Goal: Information Seeking & Learning: Learn about a topic

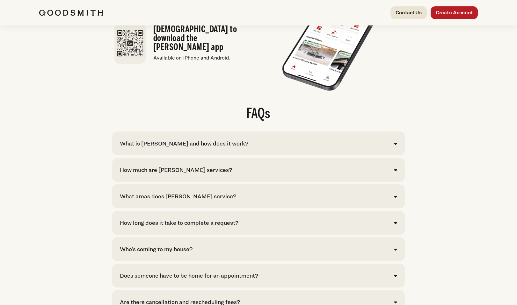
scroll to position [1218, 0]
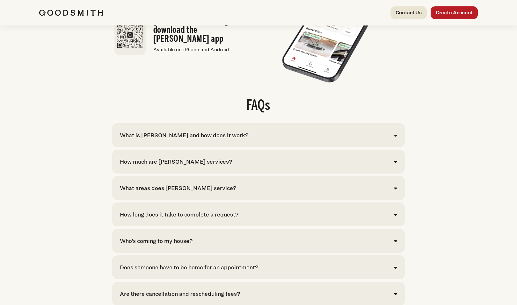
click at [225, 140] on div "What is [PERSON_NAME] and how does it work?" at bounding box center [184, 135] width 128 height 9
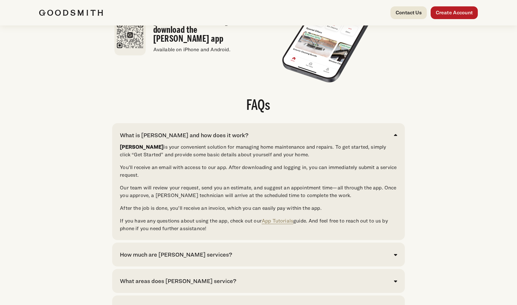
click at [225, 140] on div "What is [PERSON_NAME] and how does it work?" at bounding box center [184, 135] width 128 height 9
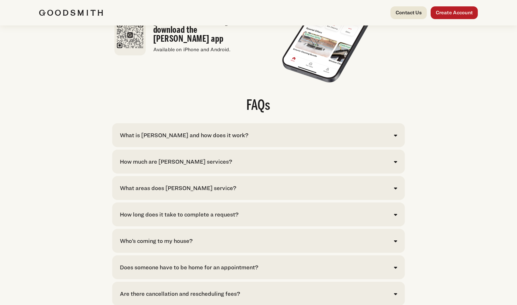
click at [193, 166] on div "How much are [PERSON_NAME] services?" at bounding box center [176, 161] width 112 height 9
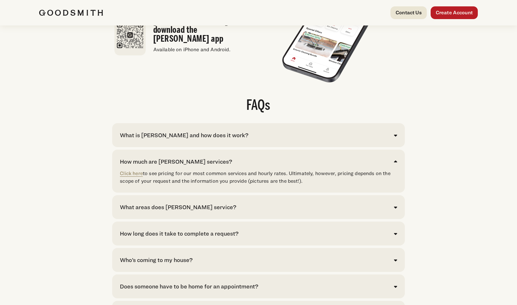
click at [193, 166] on div "How much are [PERSON_NAME] services?" at bounding box center [176, 161] width 112 height 9
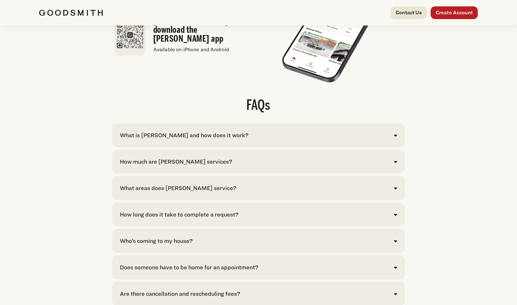
click at [188, 193] on div "What areas does [PERSON_NAME] service?" at bounding box center [178, 188] width 116 height 9
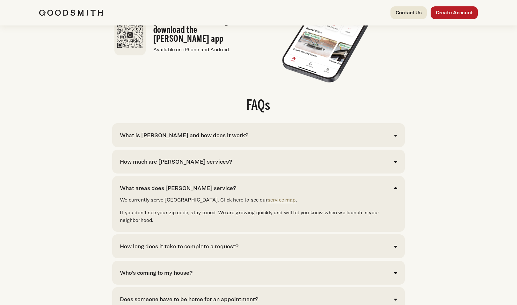
click at [188, 193] on div "What areas does [PERSON_NAME] service?" at bounding box center [178, 188] width 116 height 9
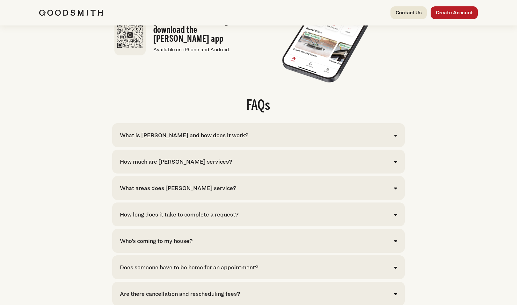
click at [168, 245] on div "Who’s coming to my house?" at bounding box center [156, 241] width 73 height 9
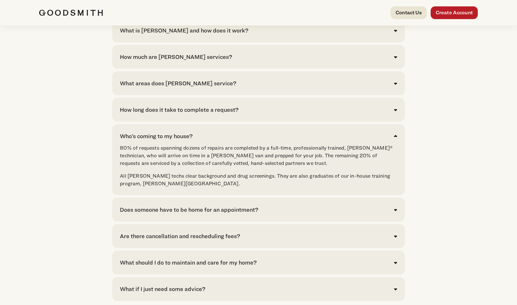
scroll to position [1324, 0]
click at [162, 140] on div "Who’s coming to my house?" at bounding box center [156, 135] width 73 height 9
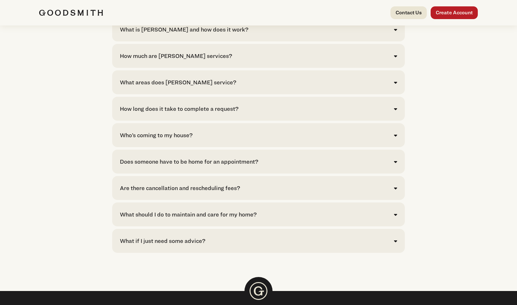
click at [161, 166] on div "Does someone have to be home for an appointment?" at bounding box center [189, 161] width 138 height 9
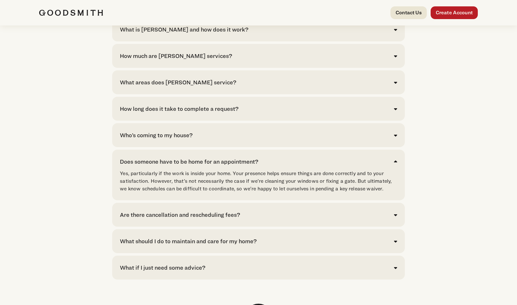
click at [161, 166] on div "Does someone have to be home for an appointment?" at bounding box center [189, 161] width 138 height 9
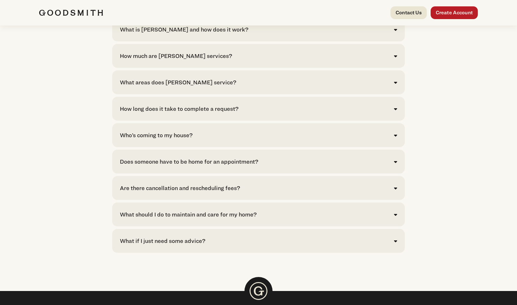
click at [159, 193] on div "Are there cancellation and rescheduling fees?" at bounding box center [180, 188] width 120 height 9
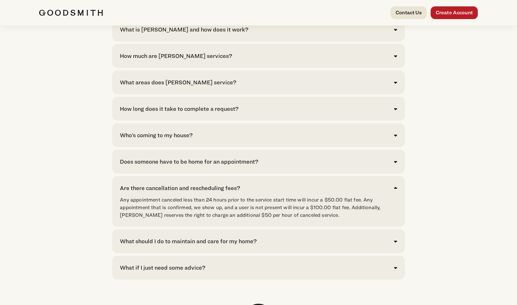
click at [158, 193] on div "Are there cancellation and rescheduling fees?" at bounding box center [180, 188] width 120 height 9
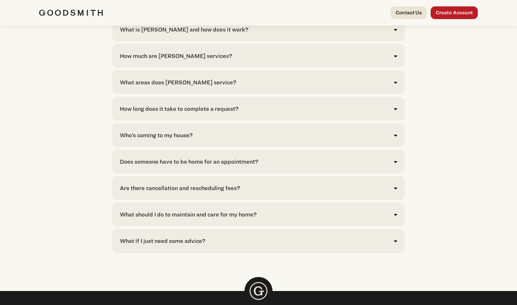
click at [152, 219] on div "What should I do to maintain and care for my home?" at bounding box center [188, 214] width 137 height 9
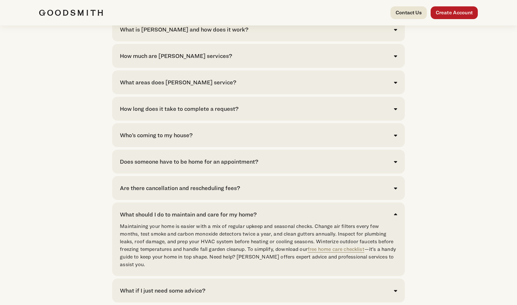
click at [152, 219] on div "What should I do to maintain and care for my home?" at bounding box center [188, 214] width 137 height 9
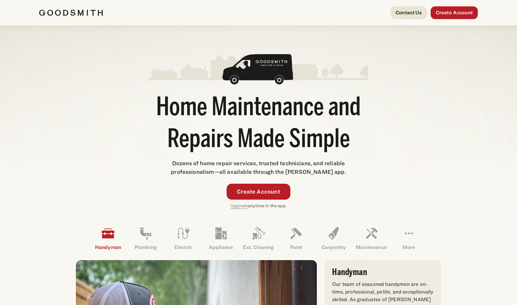
scroll to position [0, 0]
